Goal: Navigation & Orientation: Find specific page/section

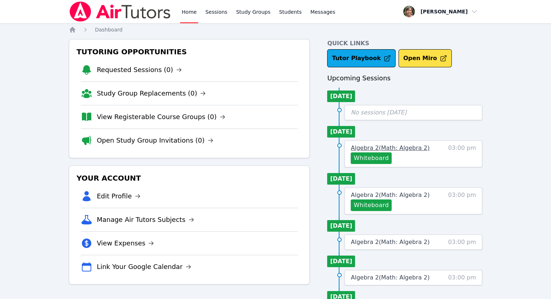
click at [406, 146] on span "Algebra 2 ( Math: Algebra 2 )" at bounding box center [390, 147] width 79 height 7
click at [406, 146] on div "Home Sessions Study Groups Students Messages Open user menu [PERSON_NAME] Open …" at bounding box center [278, 258] width 556 height 516
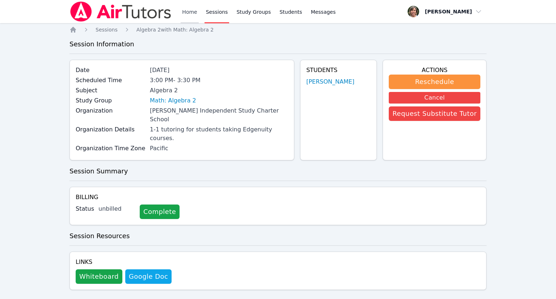
click at [187, 14] on link "Home" at bounding box center [190, 11] width 18 height 23
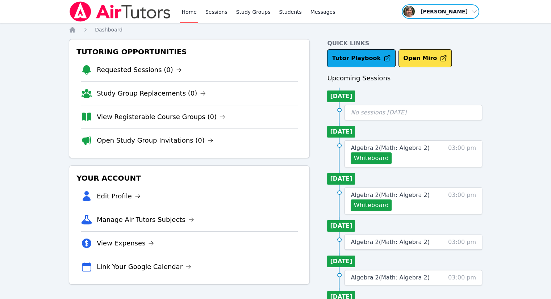
click at [452, 14] on span "button" at bounding box center [440, 12] width 79 height 16
click at [418, 28] on link "Profile" at bounding box center [443, 28] width 70 height 13
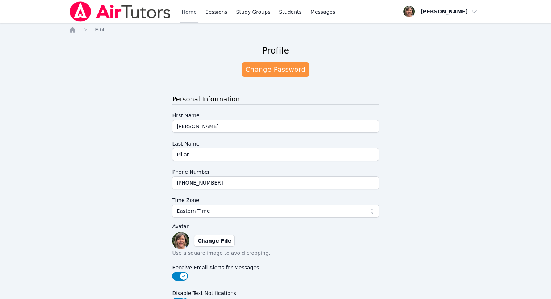
click at [189, 13] on link "Home" at bounding box center [189, 11] width 18 height 23
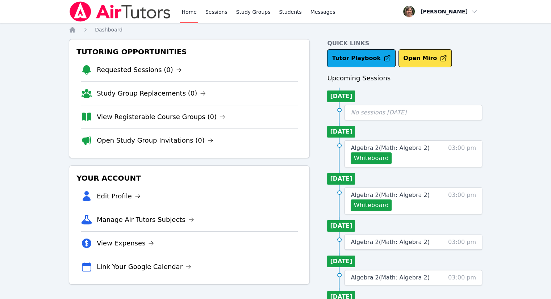
click at [191, 15] on link "Home" at bounding box center [189, 11] width 18 height 23
